Goal: Task Accomplishment & Management: Manage account settings

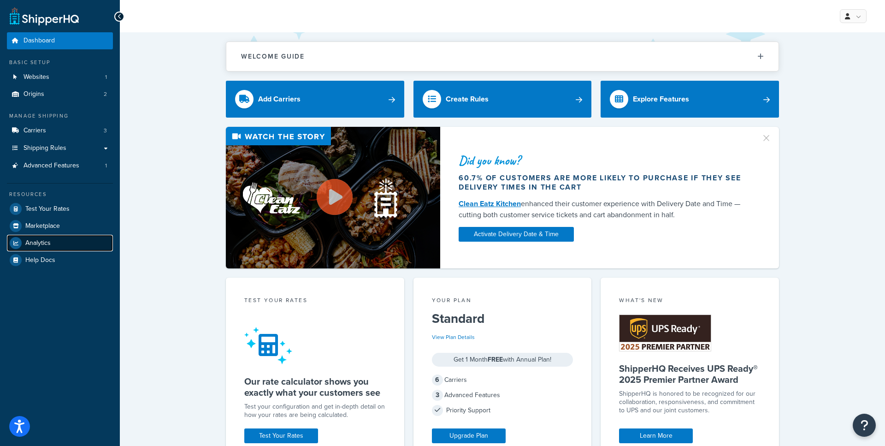
click at [42, 246] on span "Analytics" at bounding box center [37, 243] width 25 height 8
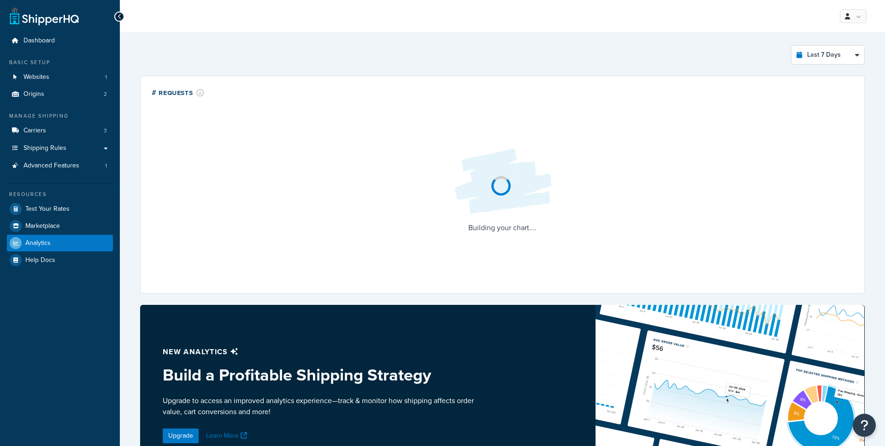
select select "last_7_days"
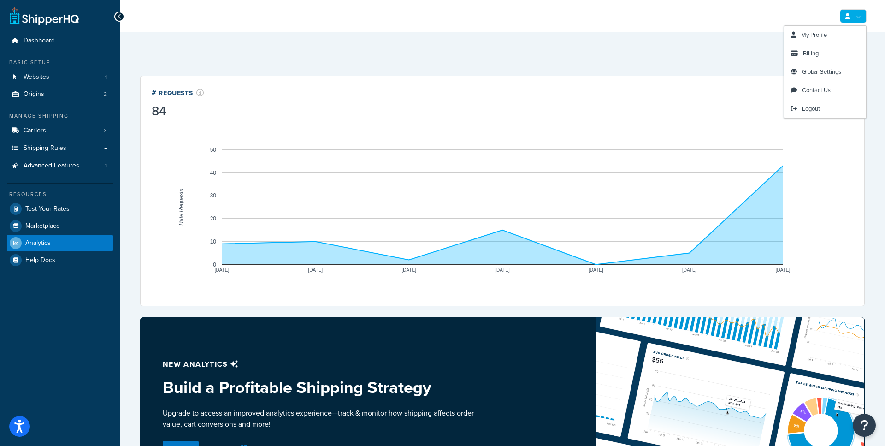
click at [852, 13] on link at bounding box center [852, 16] width 27 height 14
click at [824, 75] on span "Global Settings" at bounding box center [821, 71] width 39 height 9
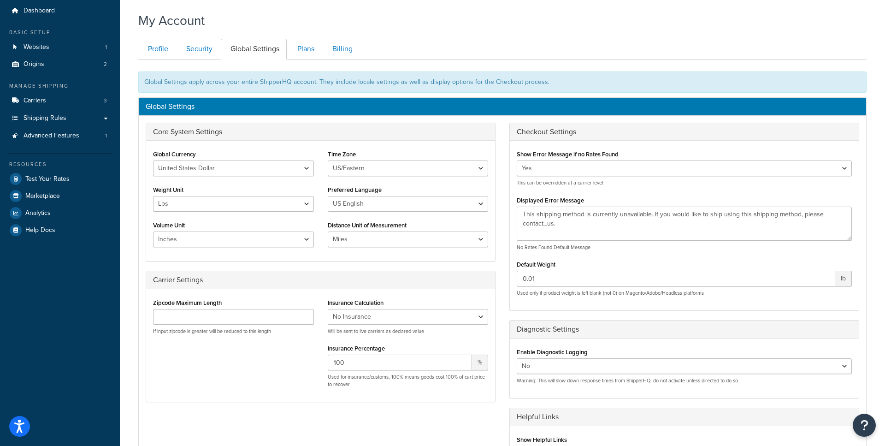
scroll to position [29, 0]
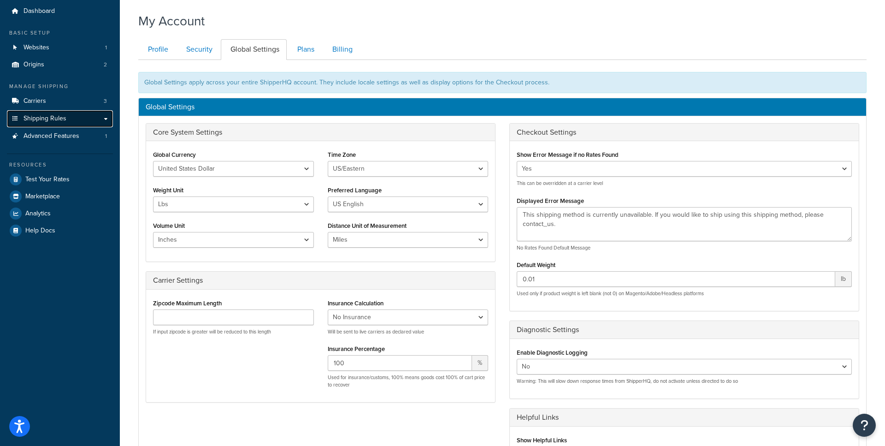
click at [96, 120] on link "Shipping Rules" at bounding box center [60, 118] width 106 height 17
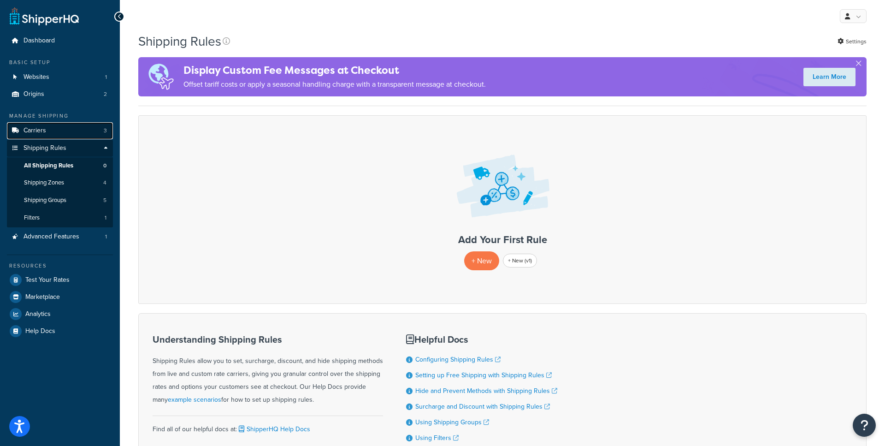
click at [71, 134] on link "Carriers 3" at bounding box center [60, 130] width 106 height 17
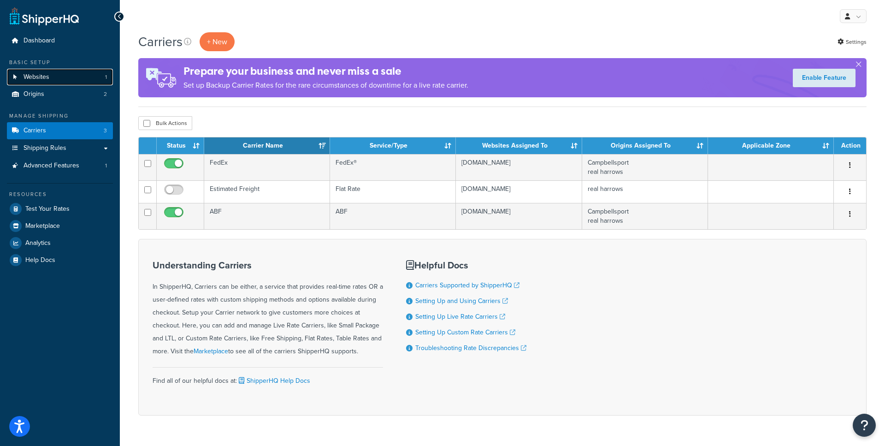
click at [69, 78] on link "Websites 1" at bounding box center [60, 77] width 106 height 17
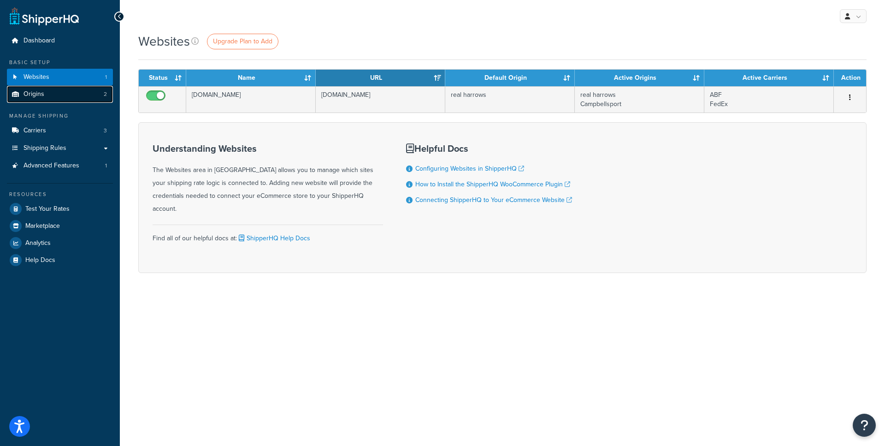
click at [71, 96] on link "Origins 2" at bounding box center [60, 94] width 106 height 17
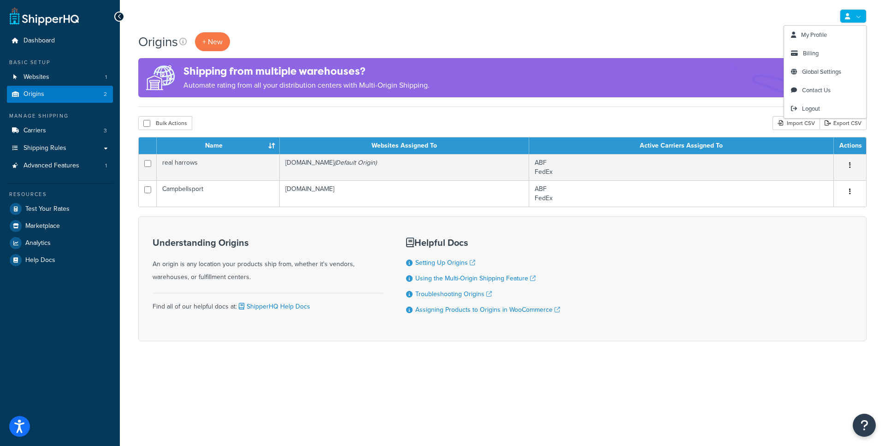
click at [858, 14] on link at bounding box center [852, 16] width 27 height 14
click at [823, 73] on span "Global Settings" at bounding box center [821, 71] width 39 height 9
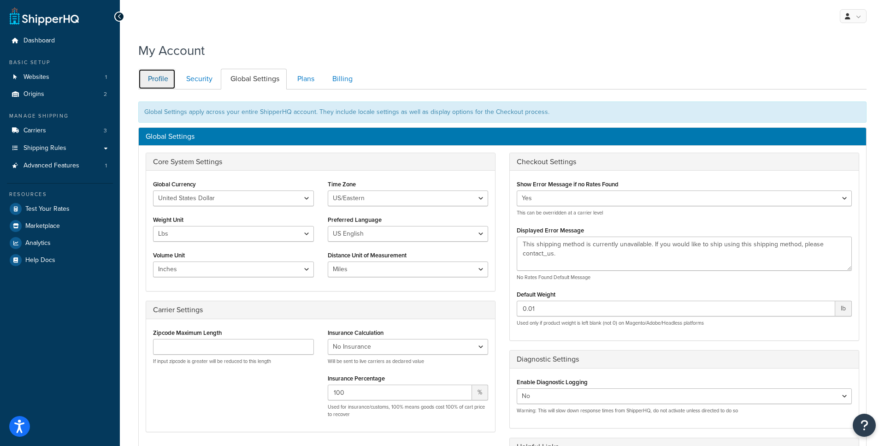
click at [151, 74] on link "Profile" at bounding box center [156, 79] width 37 height 21
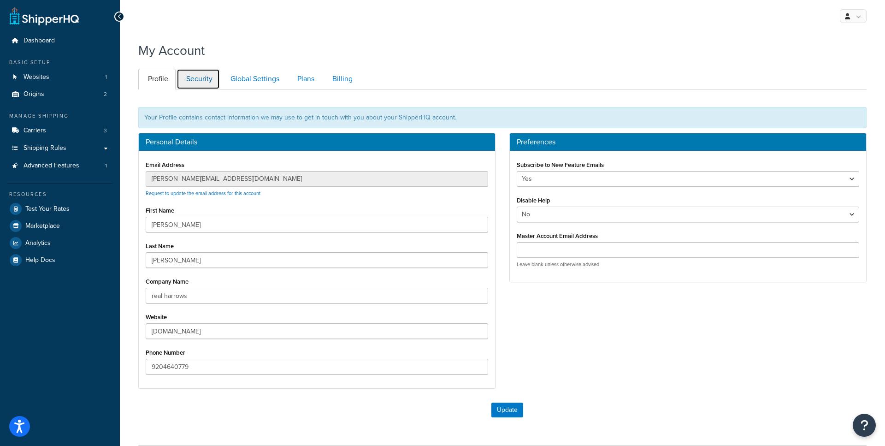
click at [188, 81] on link "Security" at bounding box center [197, 79] width 43 height 21
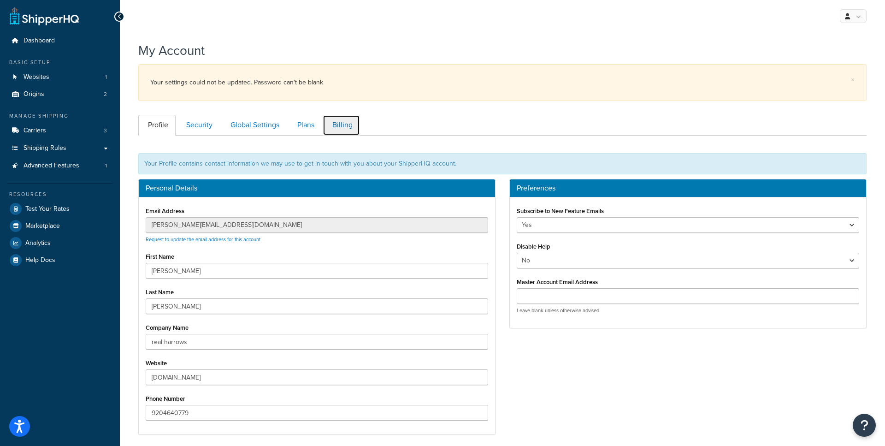
click at [334, 126] on link "Billing" at bounding box center [341, 125] width 37 height 21
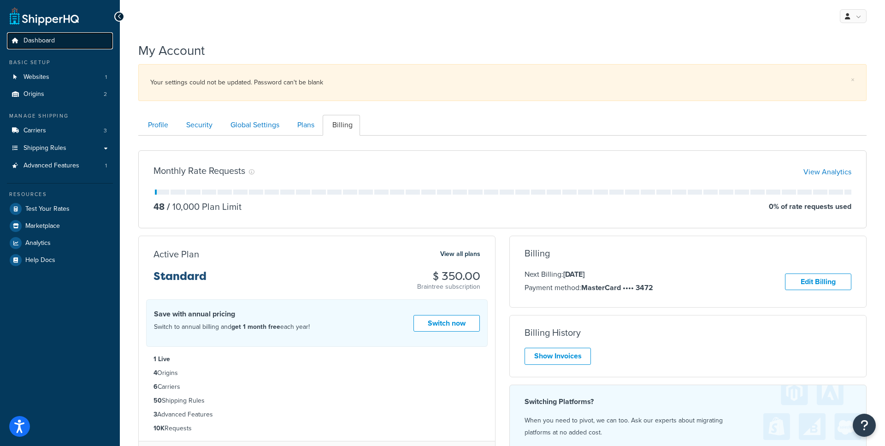
click at [65, 40] on link "Dashboard" at bounding box center [60, 40] width 106 height 17
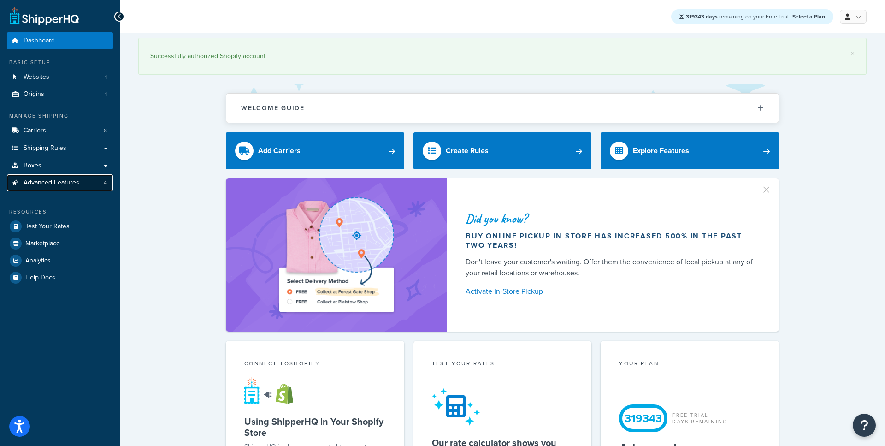
click at [61, 183] on span "Advanced Features" at bounding box center [51, 183] width 56 height 8
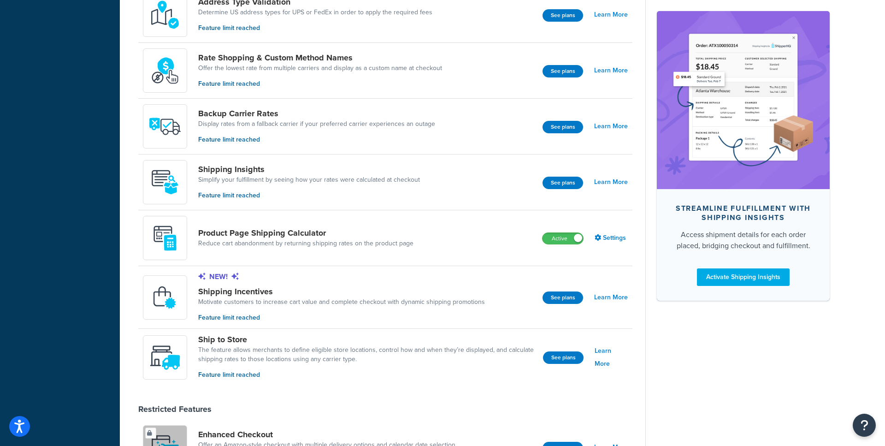
scroll to position [503, 0]
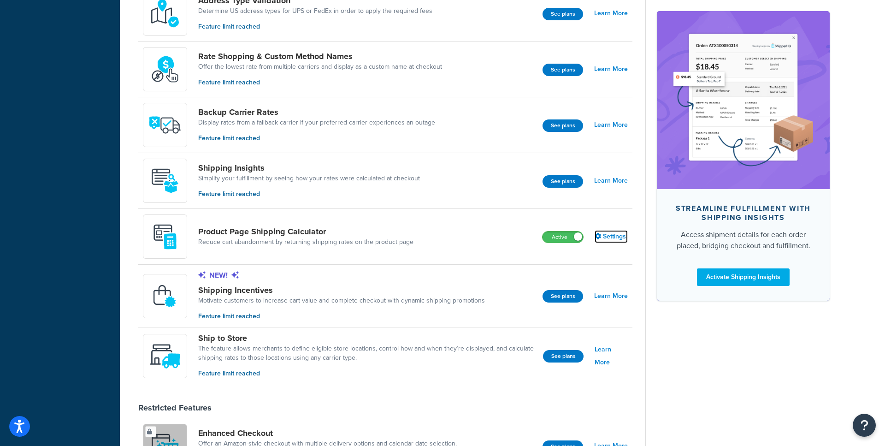
click at [619, 239] on link "Settings" at bounding box center [610, 236] width 33 height 13
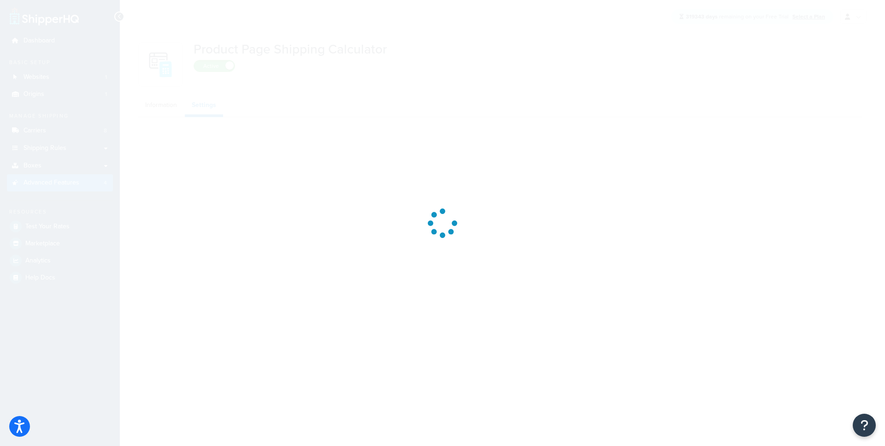
select select "US"
select select "false"
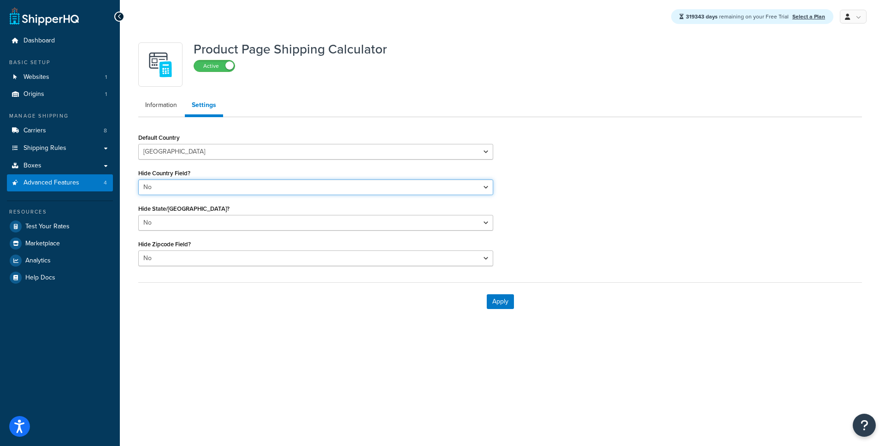
select select "true"
click option "Yes" at bounding box center [0, 0] width 0 height 0
select select "true"
click option "Yes" at bounding box center [0, 0] width 0 height 0
click option "No" at bounding box center [0, 0] width 0 height 0
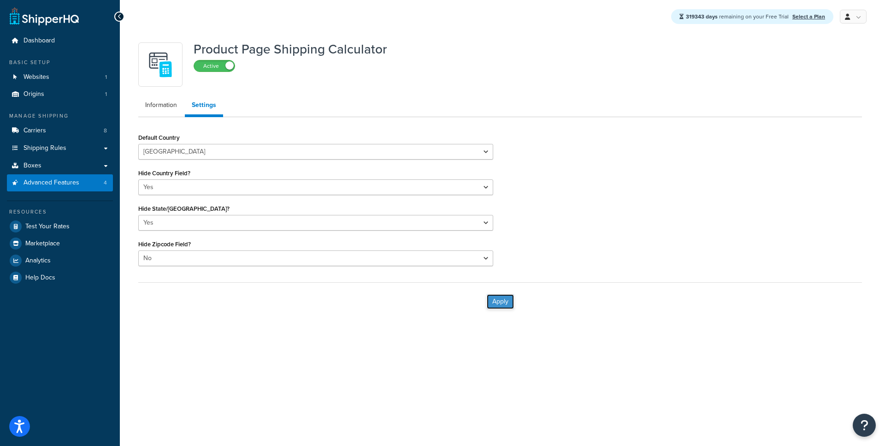
click at [501, 301] on button "Apply" at bounding box center [500, 301] width 27 height 15
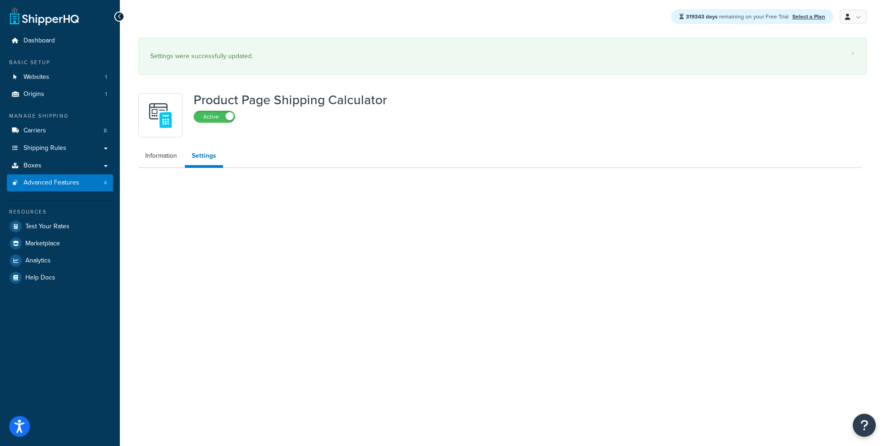
select select "US"
select select "false"
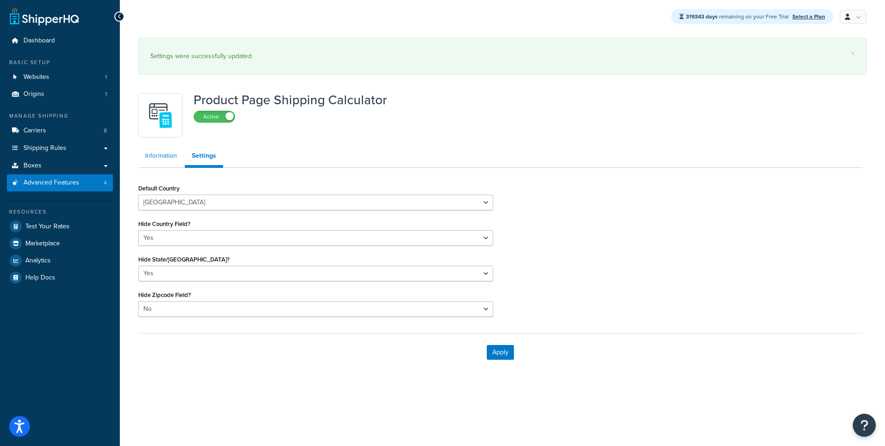
click at [176, 155] on link "Information" at bounding box center [161, 156] width 46 height 18
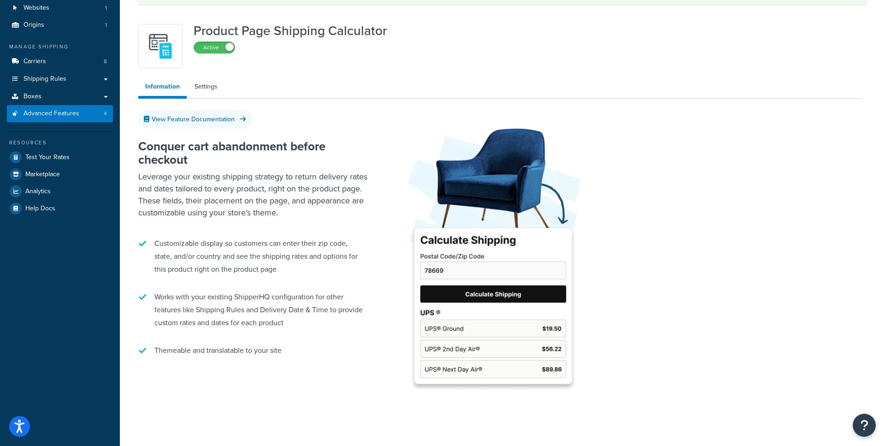
scroll to position [63, 0]
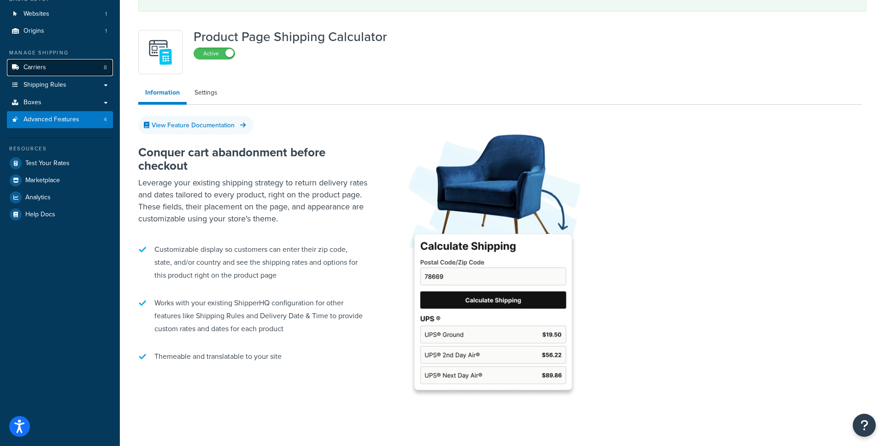
click at [47, 63] on link "Carriers 8" at bounding box center [60, 67] width 106 height 17
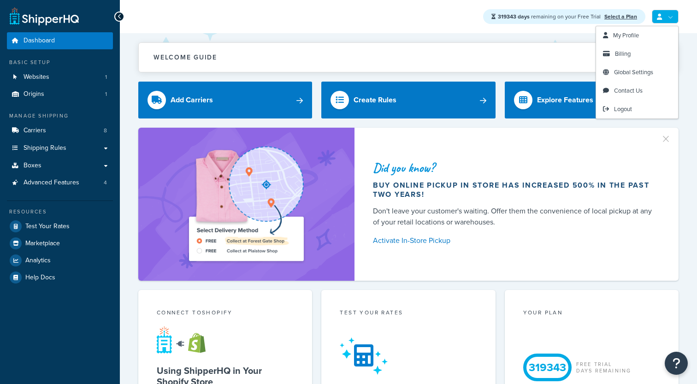
click at [659, 18] on icon at bounding box center [659, 17] width 5 height 6
click at [615, 106] on span "Logout" at bounding box center [623, 109] width 18 height 9
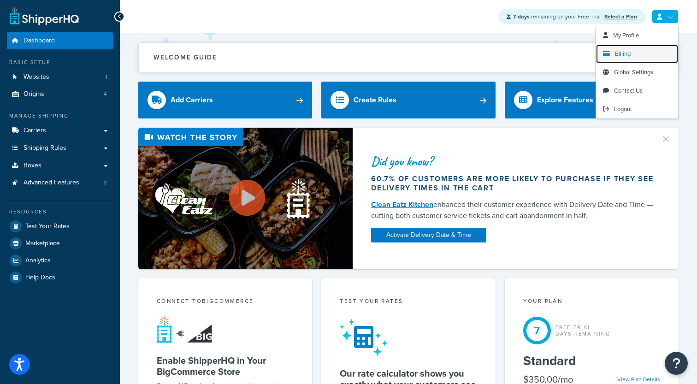
click at [625, 56] on span "Billing" at bounding box center [623, 53] width 16 height 9
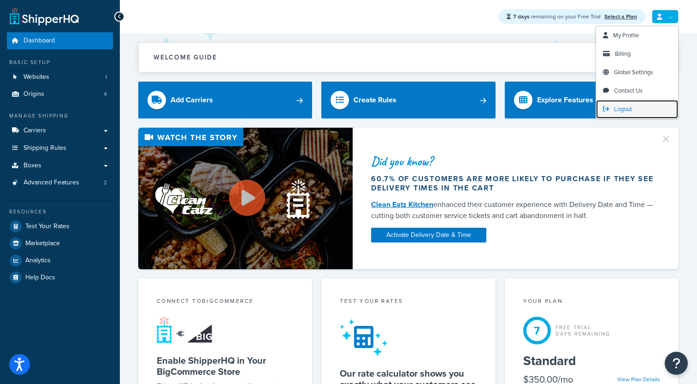
click at [620, 105] on link "Logout" at bounding box center [637, 109] width 82 height 18
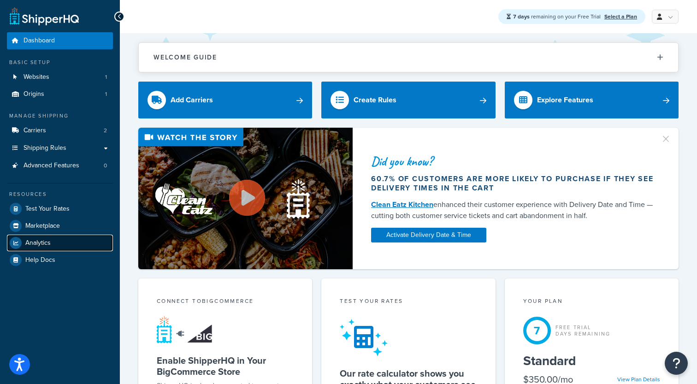
click at [41, 239] on span "Analytics" at bounding box center [37, 243] width 25 height 8
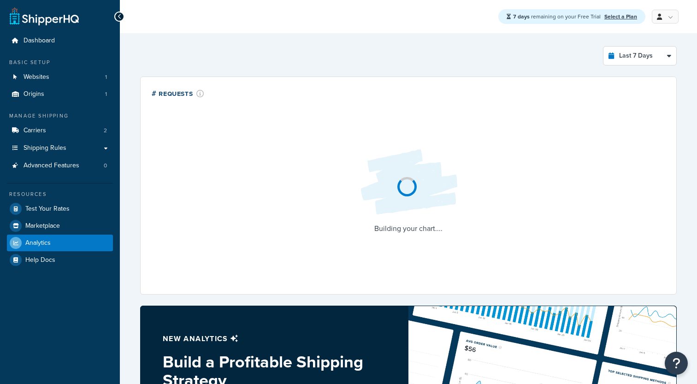
select select "last_7_days"
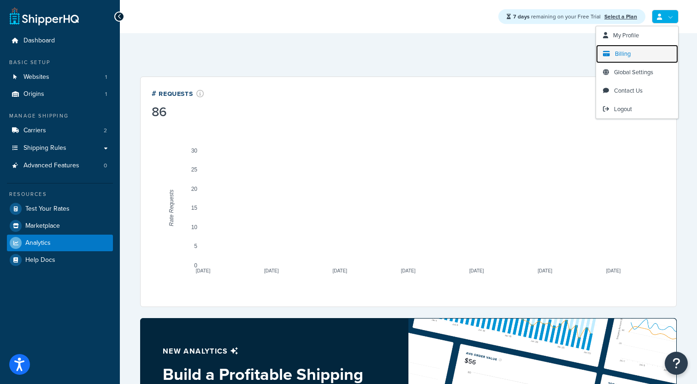
click at [624, 57] on span "Billing" at bounding box center [623, 53] width 16 height 9
